Goal: Browse casually

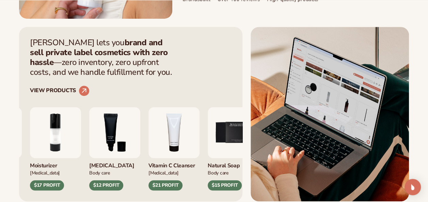
scroll to position [238, 0]
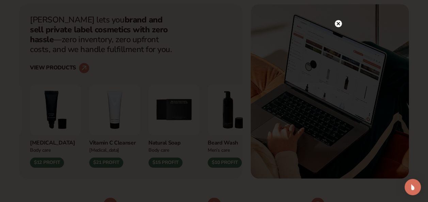
click at [338, 21] on circle at bounding box center [338, 23] width 7 height 7
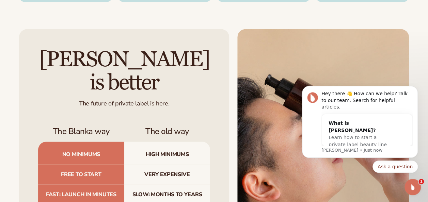
scroll to position [1941, 0]
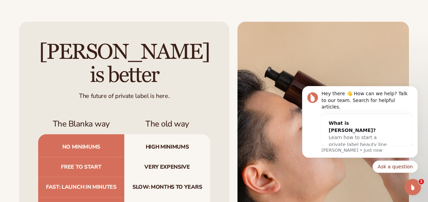
click at [423, 78] on div "[PERSON_NAME] is better The future of private label is here. The Blanka way The…" at bounding box center [214, 151] width 428 height 258
click at [418, 82] on div "[PERSON_NAME] is better The future of private label is here. The Blanka way The…" at bounding box center [214, 151] width 428 height 258
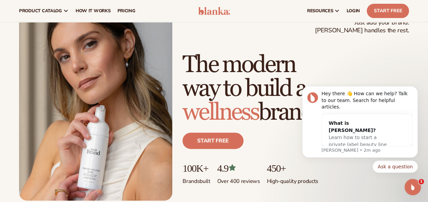
scroll to position [0, 0]
